Goal: Task Accomplishment & Management: Use online tool/utility

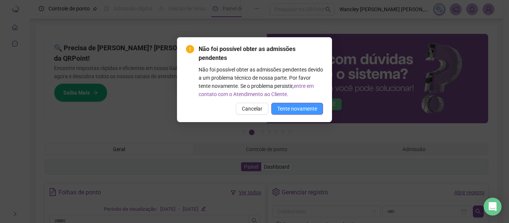
click at [300, 108] on span "Tente novamente" at bounding box center [297, 109] width 40 height 8
click at [255, 108] on span "Cancelar" at bounding box center [252, 109] width 21 height 8
click at [293, 111] on span "Tente novamente" at bounding box center [297, 109] width 40 height 8
click at [287, 109] on span "Tente novamente" at bounding box center [297, 109] width 40 height 8
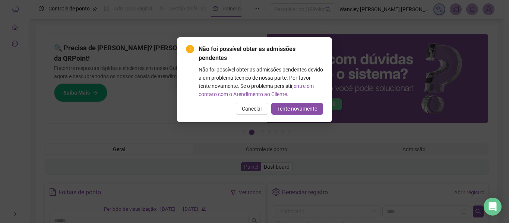
click at [299, 109] on span "Tente novamente" at bounding box center [297, 109] width 40 height 8
click at [375, 67] on div "Não foi possível obter as admissões pendentes Não foi possível obter as admissõ…" at bounding box center [254, 111] width 509 height 223
click at [373, 25] on div "Não foi possível obter as admissões pendentes Não foi possível obter as admissõ…" at bounding box center [254, 111] width 509 height 223
click at [256, 109] on div "Não foi possível obter as admissões pendentes Não foi possível obter as admissõ…" at bounding box center [254, 111] width 509 height 223
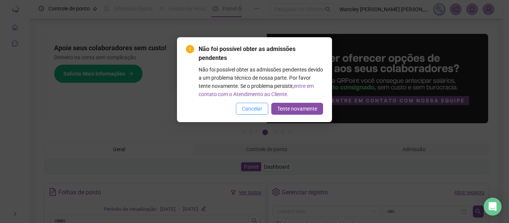
click at [258, 109] on span "Cancelar" at bounding box center [252, 109] width 21 height 8
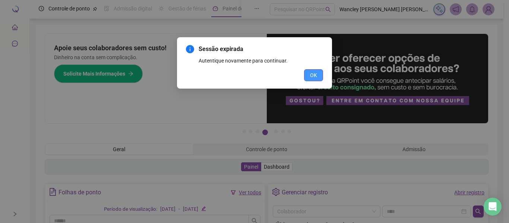
click at [317, 77] on span "OK" at bounding box center [313, 75] width 7 height 8
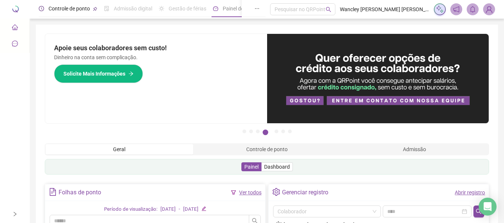
click at [75, 6] on span "Controle de ponto" at bounding box center [68, 9] width 41 height 6
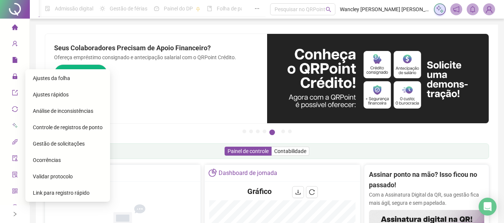
click at [65, 142] on span "Gestão de solicitações" at bounding box center [59, 144] width 52 height 6
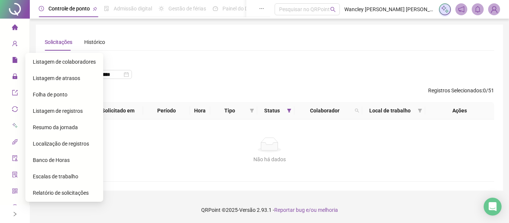
click at [12, 64] on span "file" at bounding box center [15, 61] width 6 height 15
click at [54, 79] on span "Ajustes da folha" at bounding box center [51, 78] width 37 height 6
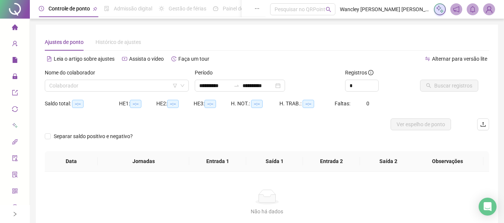
type input "**********"
click at [112, 87] on input "search" at bounding box center [113, 85] width 128 height 11
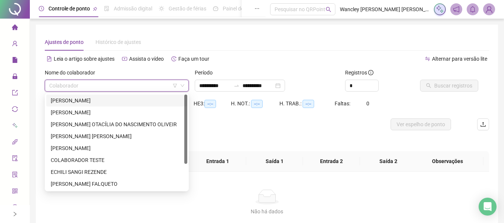
click at [85, 100] on div "[PERSON_NAME]" at bounding box center [117, 101] width 132 height 8
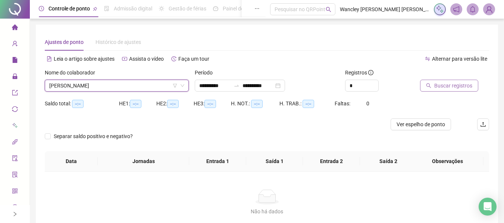
click at [433, 80] on button "Buscar registros" at bounding box center [449, 86] width 58 height 12
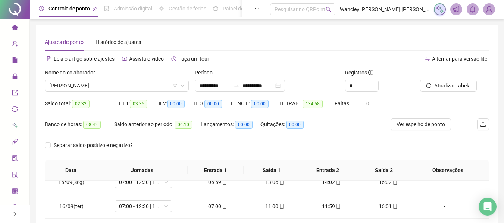
scroll to position [26, 0]
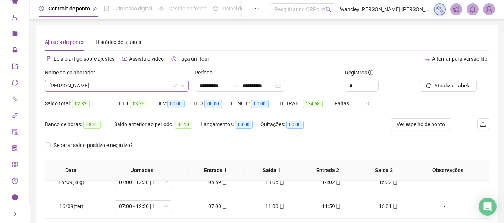
click at [97, 86] on span "[PERSON_NAME]" at bounding box center [116, 85] width 135 height 11
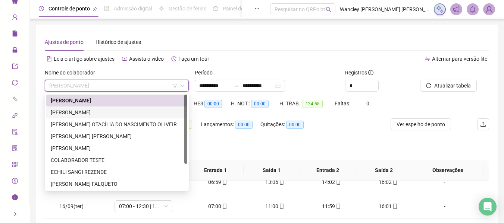
click at [94, 111] on div "[PERSON_NAME]" at bounding box center [117, 113] width 132 height 8
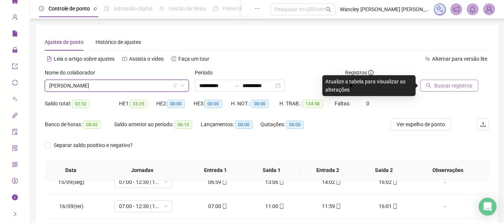
click at [455, 89] on span "Buscar registros" at bounding box center [453, 86] width 38 height 8
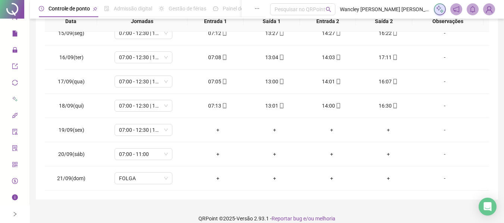
scroll to position [158, 0]
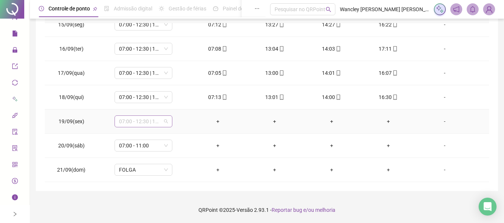
click at [154, 121] on span "07:00 - 12:30 | 13:30 - 16:00" at bounding box center [143, 121] width 49 height 11
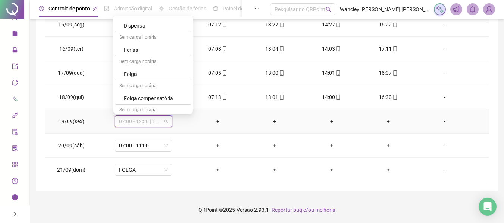
scroll to position [389, 0]
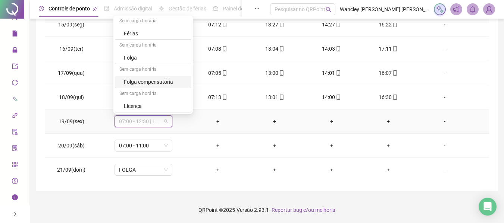
click at [147, 82] on div "Folga compensatória" at bounding box center [155, 82] width 63 height 8
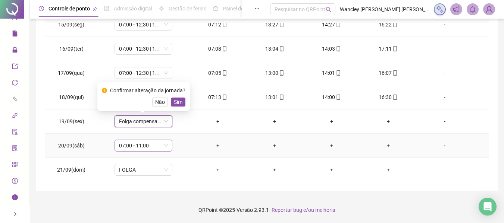
click at [137, 145] on span "07:00 - 11:00" at bounding box center [143, 145] width 49 height 11
click at [176, 101] on span "Sim" at bounding box center [178, 102] width 9 height 8
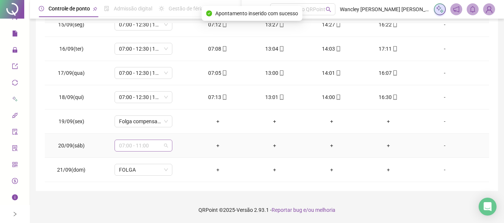
click at [139, 144] on span "07:00 - 11:00" at bounding box center [143, 145] width 49 height 11
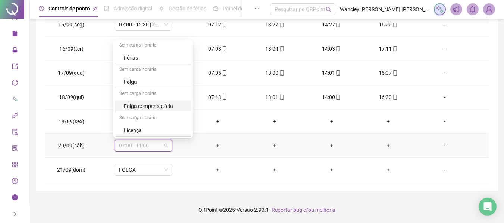
click at [147, 109] on div "Folga compensatória" at bounding box center [155, 106] width 63 height 8
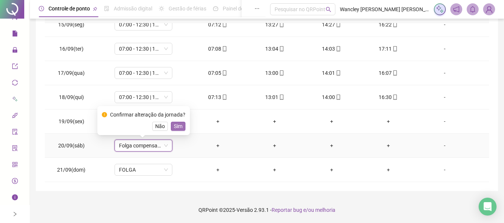
click at [175, 126] on span "Sim" at bounding box center [178, 126] width 9 height 8
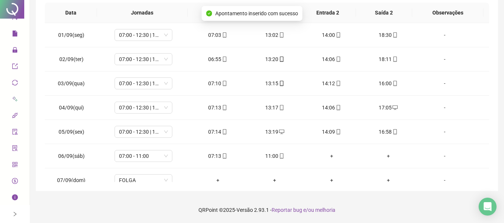
scroll to position [0, 0]
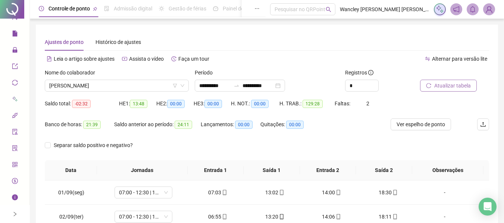
click at [438, 84] on span "Atualizar tabela" at bounding box center [452, 86] width 37 height 8
click at [446, 84] on span "Atualizar tabela" at bounding box center [452, 86] width 37 height 8
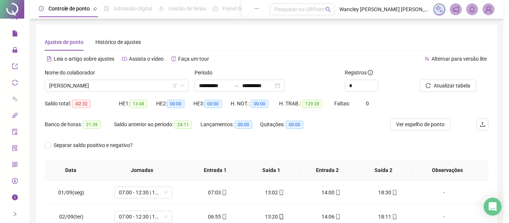
click at [291, 88] on div "Atualizando tabela Atualizando e reorganizando os registros... OK" at bounding box center [254, 111] width 509 height 223
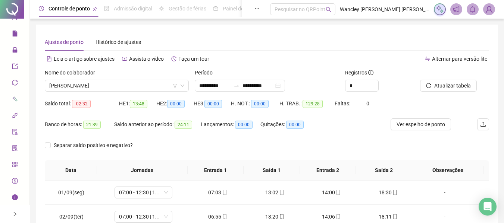
click at [285, 88] on div "**********" at bounding box center [240, 86] width 90 height 12
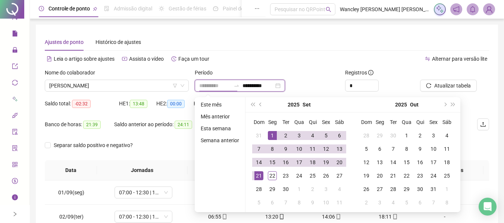
type input "**********"
click at [269, 132] on div "1" at bounding box center [272, 135] width 9 height 9
type input "**********"
click at [271, 174] on div "22" at bounding box center [272, 176] width 9 height 9
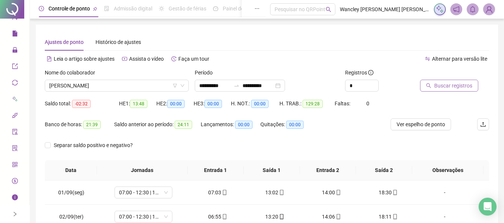
click at [446, 85] on span "Buscar registros" at bounding box center [453, 86] width 38 height 8
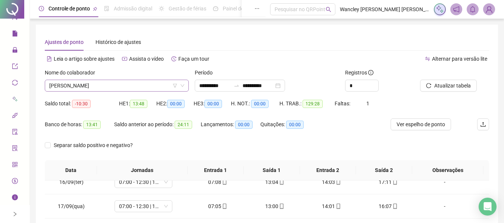
click at [142, 90] on span "[PERSON_NAME]" at bounding box center [116, 85] width 135 height 11
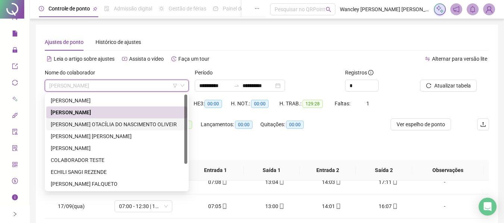
click at [114, 123] on div "[PERSON_NAME] OTACÍLIA DO NASCIMENTO OLIVEIR" at bounding box center [117, 124] width 132 height 8
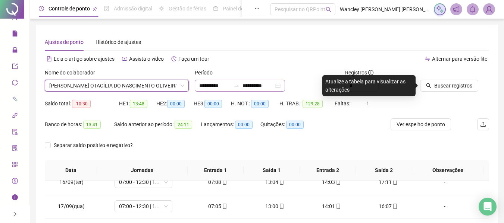
click at [285, 84] on div "**********" at bounding box center [240, 86] width 90 height 12
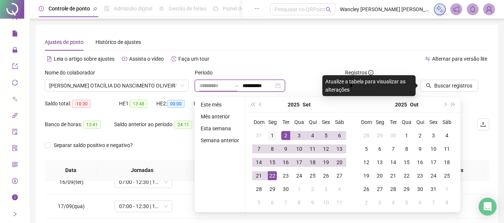
type input "**********"
click at [273, 135] on div "1" at bounding box center [272, 135] width 9 height 9
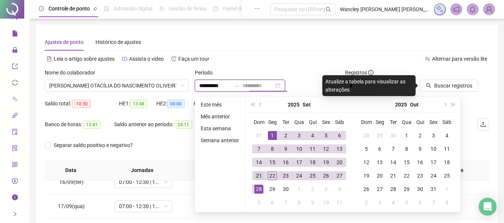
type input "**********"
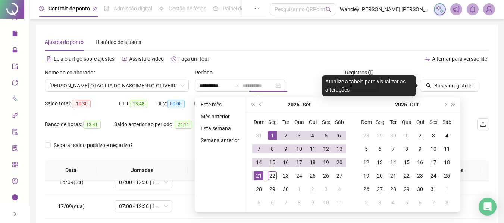
click at [257, 176] on div "21" at bounding box center [258, 176] width 9 height 9
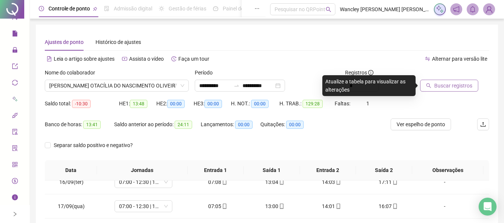
click at [458, 84] on span "Buscar registros" at bounding box center [453, 86] width 38 height 8
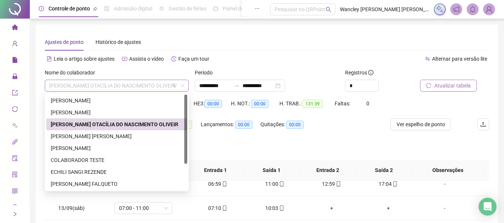
click at [158, 86] on span "[PERSON_NAME] OTACÍLIA DO NASCIMENTO OLIVEIR" at bounding box center [116, 85] width 135 height 11
click at [94, 138] on div "[PERSON_NAME] [PERSON_NAME]" at bounding box center [117, 136] width 132 height 8
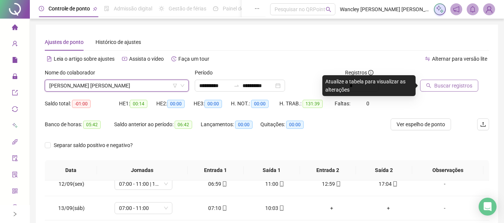
click at [451, 85] on span "Buscar registros" at bounding box center [453, 86] width 38 height 8
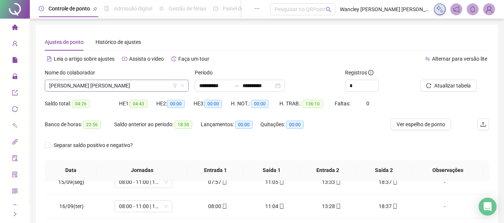
click at [115, 84] on span "[PERSON_NAME] [PERSON_NAME]" at bounding box center [116, 85] width 135 height 11
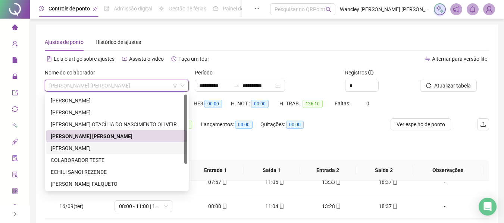
click at [108, 150] on div "[PERSON_NAME]" at bounding box center [117, 148] width 132 height 8
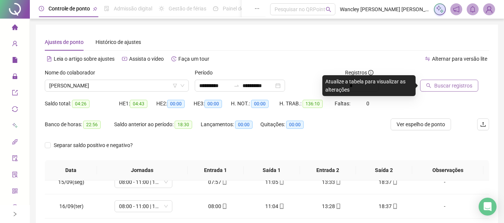
click at [453, 82] on span "Buscar registros" at bounding box center [453, 86] width 38 height 8
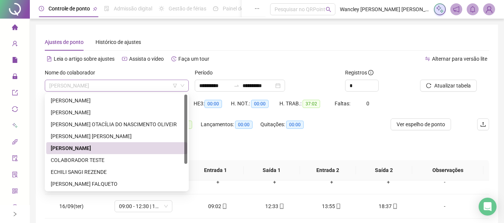
click at [99, 89] on span "[PERSON_NAME]" at bounding box center [116, 85] width 135 height 11
drag, startPoint x: 72, startPoint y: 175, endPoint x: 67, endPoint y: 179, distance: 6.1
click at [73, 175] on div "ECHILI SANGI REZENDE" at bounding box center [117, 172] width 132 height 8
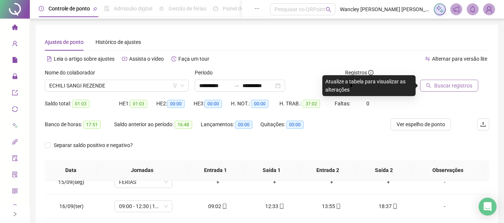
click at [447, 84] on span "Buscar registros" at bounding box center [453, 86] width 38 height 8
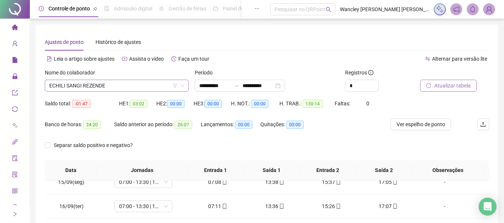
click at [146, 88] on span "ECHILI SANGI REZENDE" at bounding box center [116, 85] width 135 height 11
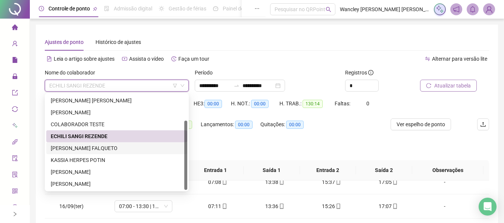
scroll to position [37, 0]
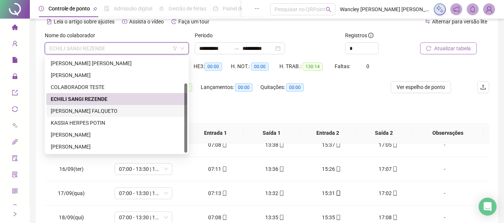
click at [96, 112] on div "[PERSON_NAME] FALQUETO" at bounding box center [117, 111] width 132 height 8
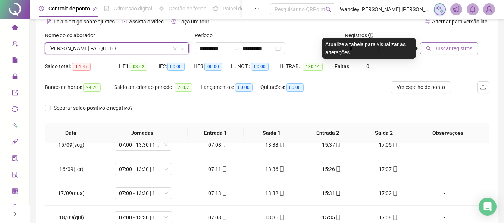
click at [464, 46] on span "Buscar registros" at bounding box center [453, 48] width 38 height 8
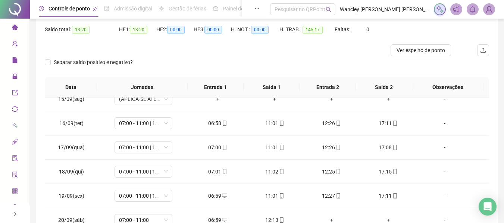
scroll to position [0, 0]
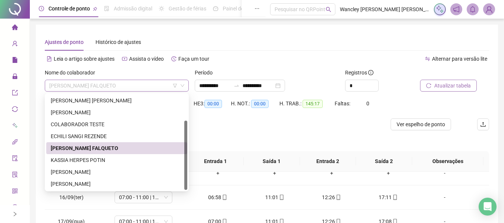
click at [128, 87] on span "[PERSON_NAME] FALQUETO" at bounding box center [116, 85] width 135 height 11
click at [83, 163] on div "KASSIA HERPES POTIN" at bounding box center [117, 160] width 132 height 8
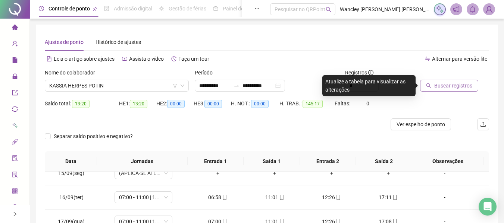
click at [452, 89] on span "Buscar registros" at bounding box center [453, 86] width 38 height 8
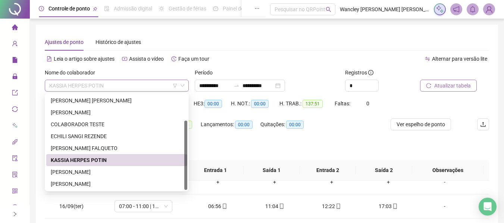
click at [138, 89] on span "KASSIA HERPES POTIN" at bounding box center [116, 85] width 135 height 11
click at [87, 168] on div "[PERSON_NAME]" at bounding box center [117, 172] width 132 height 8
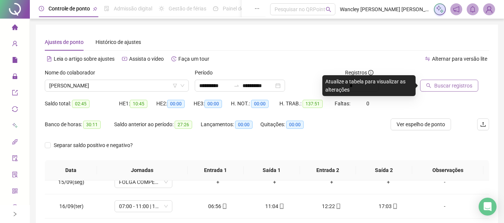
click at [443, 85] on span "Buscar registros" at bounding box center [453, 86] width 38 height 8
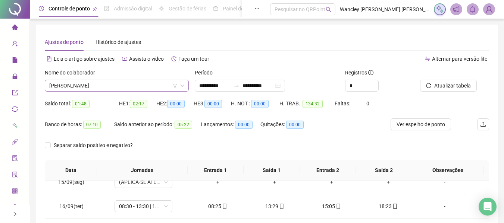
click at [136, 81] on span "[PERSON_NAME]" at bounding box center [116, 85] width 135 height 11
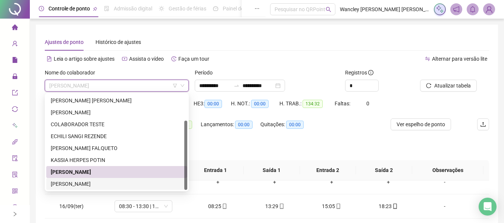
click at [108, 182] on div "[PERSON_NAME]" at bounding box center [117, 184] width 132 height 8
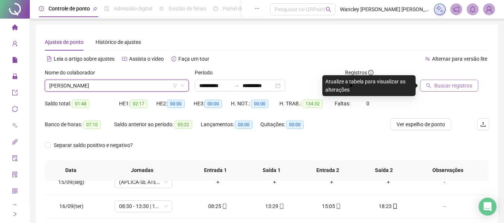
click at [438, 85] on span "Buscar registros" at bounding box center [453, 86] width 38 height 8
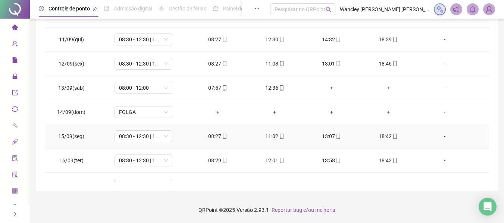
scroll to position [350, 0]
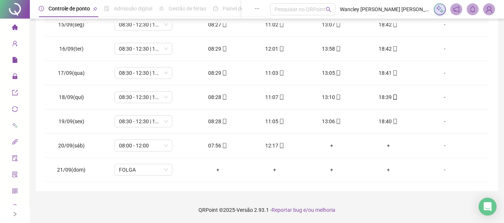
click at [32, 80] on div "**********" at bounding box center [267, 32] width 474 height 381
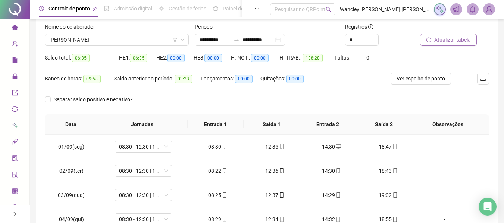
scroll to position [0, 0]
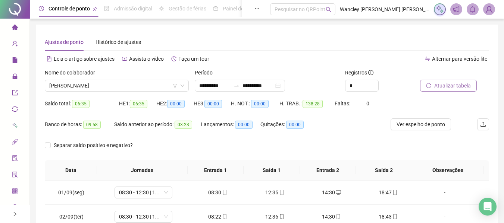
click at [86, 6] on span "Controle de ponto" at bounding box center [68, 9] width 41 height 6
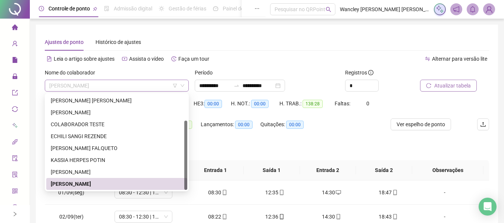
click at [142, 84] on span "[PERSON_NAME]" at bounding box center [116, 85] width 135 height 11
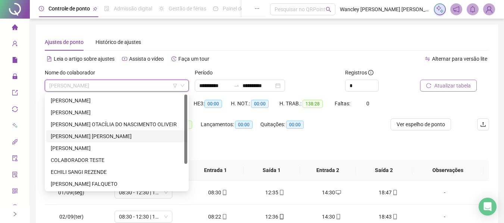
click at [96, 133] on div "[PERSON_NAME] [PERSON_NAME]" at bounding box center [117, 136] width 132 height 8
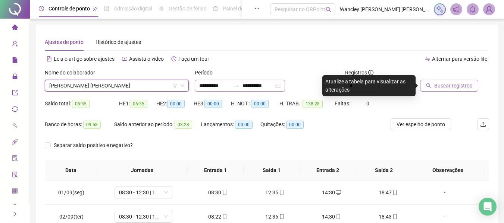
click at [285, 84] on div "**********" at bounding box center [240, 86] width 90 height 12
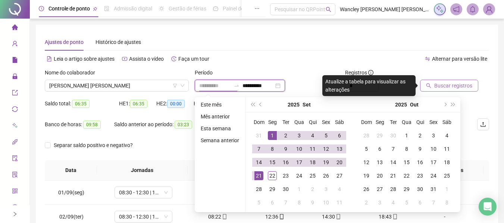
type input "**********"
click at [271, 134] on div "1" at bounding box center [272, 135] width 9 height 9
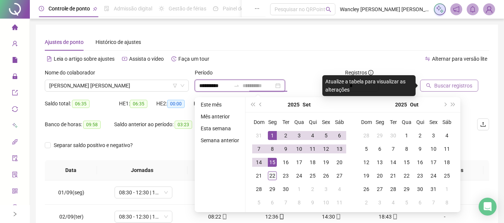
type input "**********"
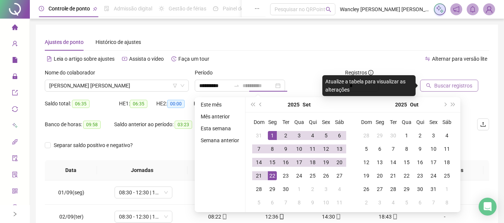
click at [272, 174] on div "22" at bounding box center [272, 176] width 9 height 9
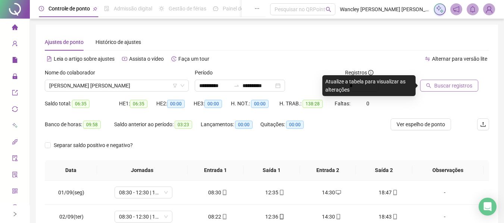
click at [441, 86] on span "Buscar registros" at bounding box center [453, 86] width 38 height 8
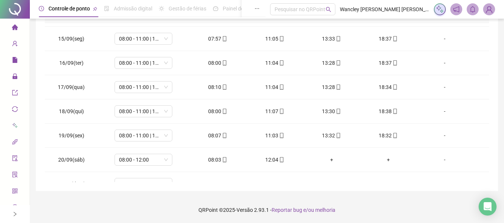
scroll to position [374, 0]
